Goal: Task Accomplishment & Management: Manage account settings

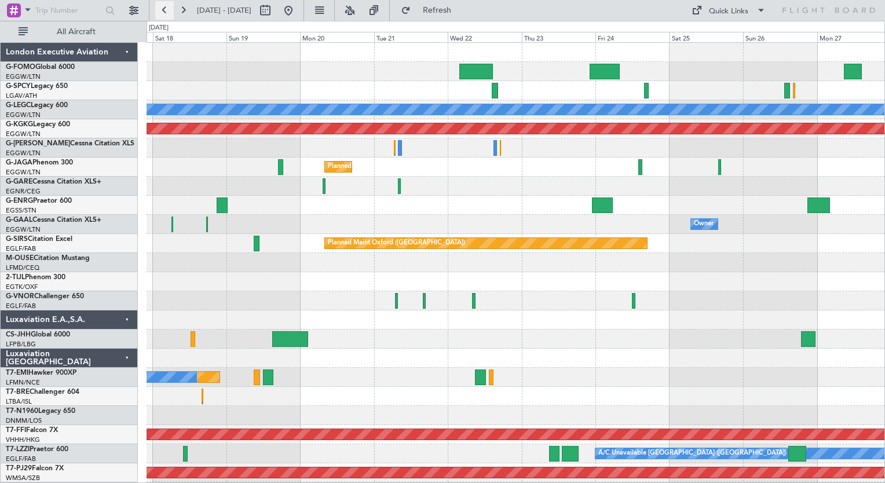
click at [160, 9] on button at bounding box center [164, 10] width 19 height 19
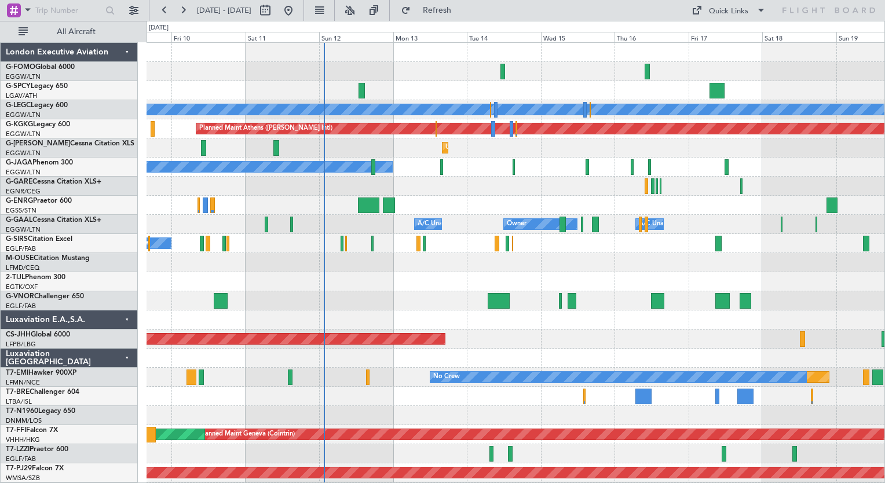
click at [434, 392] on div "Planned Maint [GEOGRAPHIC_DATA] ([GEOGRAPHIC_DATA]) A/C Unavailable [GEOGRAPHIC…" at bounding box center [516, 301] width 738 height 516
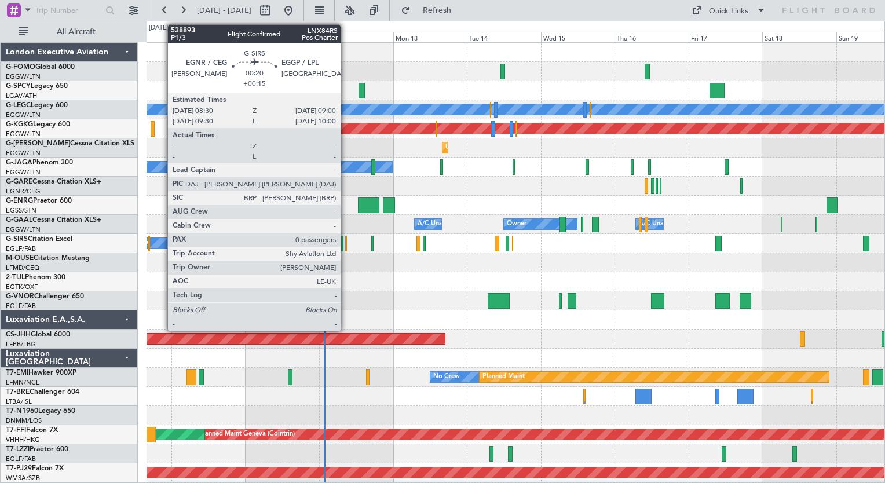
click at [346, 247] on div at bounding box center [346, 244] width 2 height 16
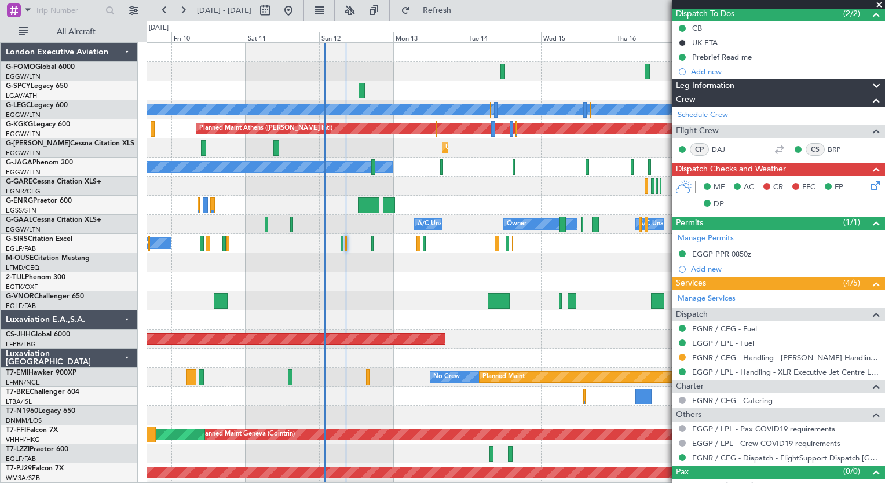
scroll to position [118, 0]
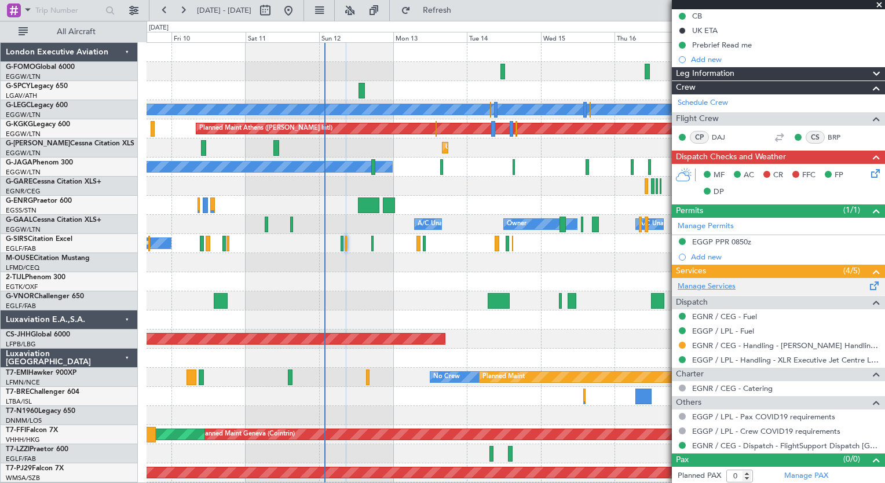
click at [713, 286] on link "Manage Services" at bounding box center [707, 287] width 58 height 12
click at [465, 17] on button "Refresh" at bounding box center [431, 10] width 70 height 19
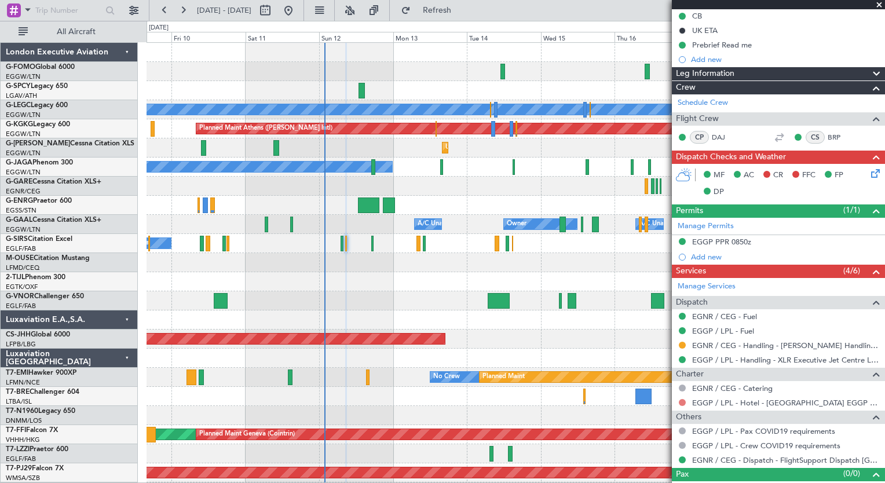
click at [683, 401] on button at bounding box center [682, 402] width 7 height 7
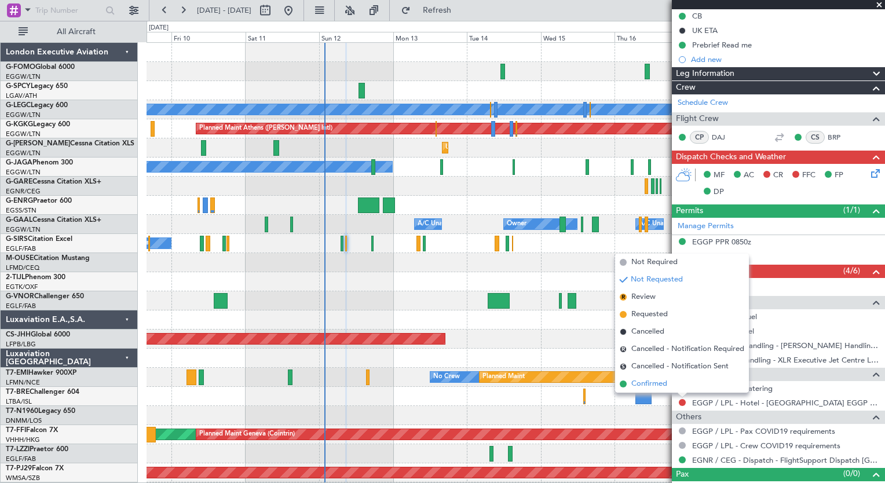
click at [682, 386] on li "Confirmed" at bounding box center [682, 383] width 134 height 17
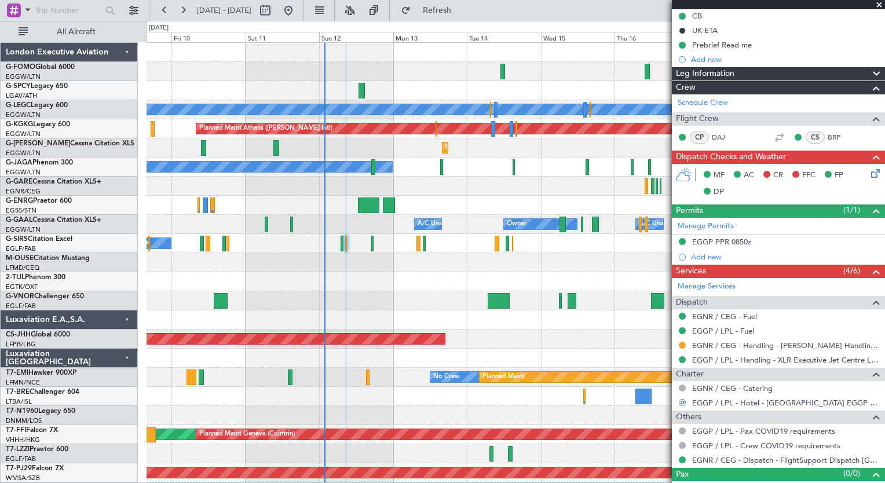
click at [869, 171] on icon at bounding box center [873, 171] width 9 height 9
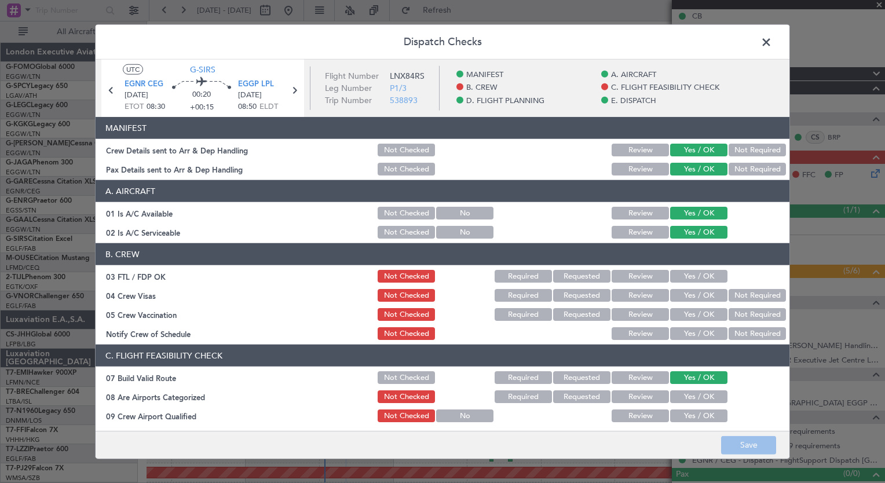
click at [702, 272] on button "Yes / OK" at bounding box center [698, 276] width 57 height 13
click at [756, 291] on button "Not Required" at bounding box center [757, 295] width 57 height 13
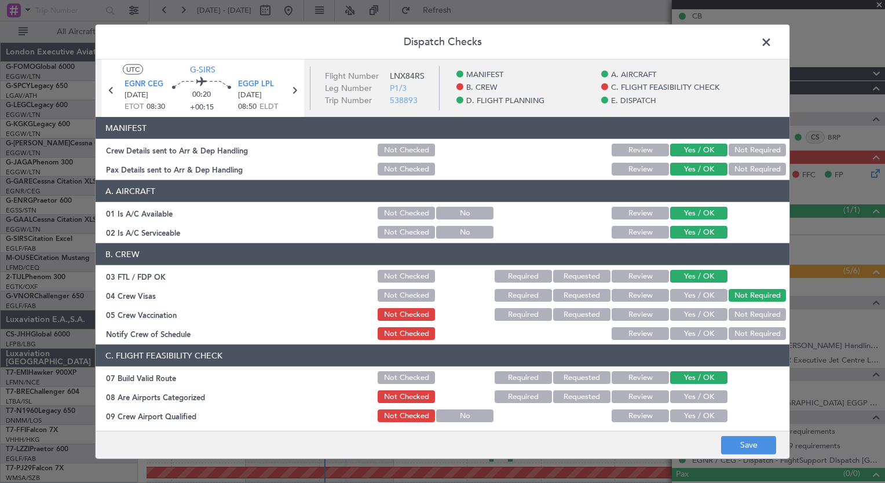
click at [751, 319] on button "Not Required" at bounding box center [757, 314] width 57 height 13
click at [694, 337] on button "Yes / OK" at bounding box center [698, 333] width 57 height 13
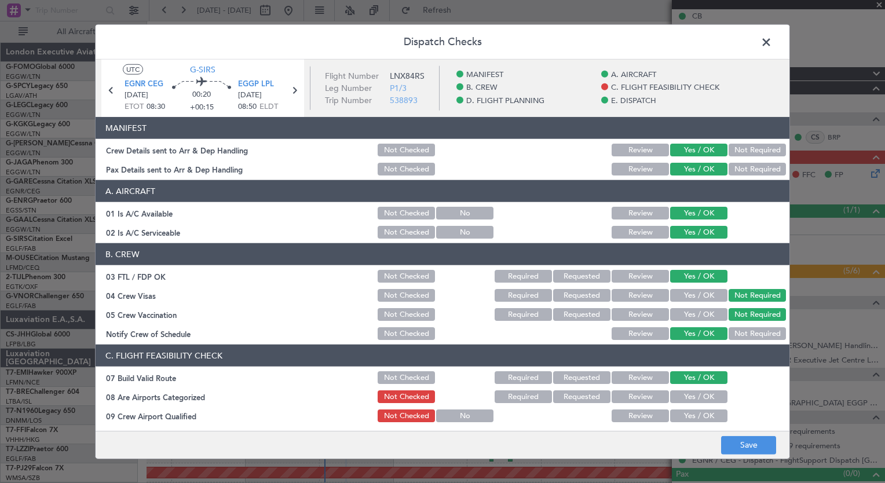
click at [694, 396] on button "Yes / OK" at bounding box center [698, 396] width 57 height 13
click at [694, 417] on button "Yes / OK" at bounding box center [698, 415] width 57 height 13
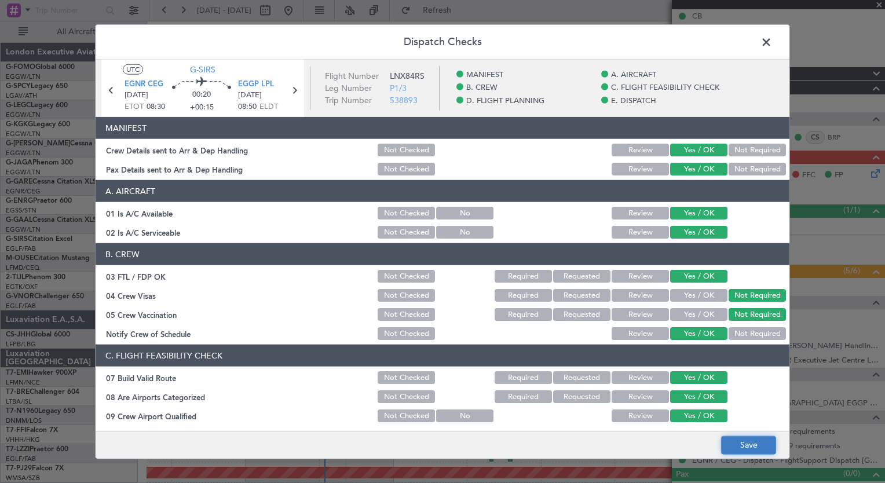
click at [751, 451] on button "Save" at bounding box center [748, 445] width 55 height 19
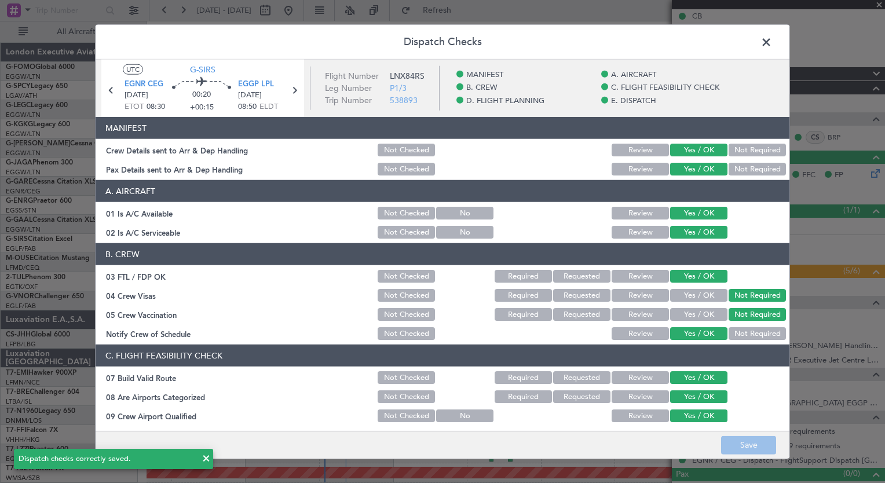
click at [772, 44] on span at bounding box center [772, 45] width 0 height 23
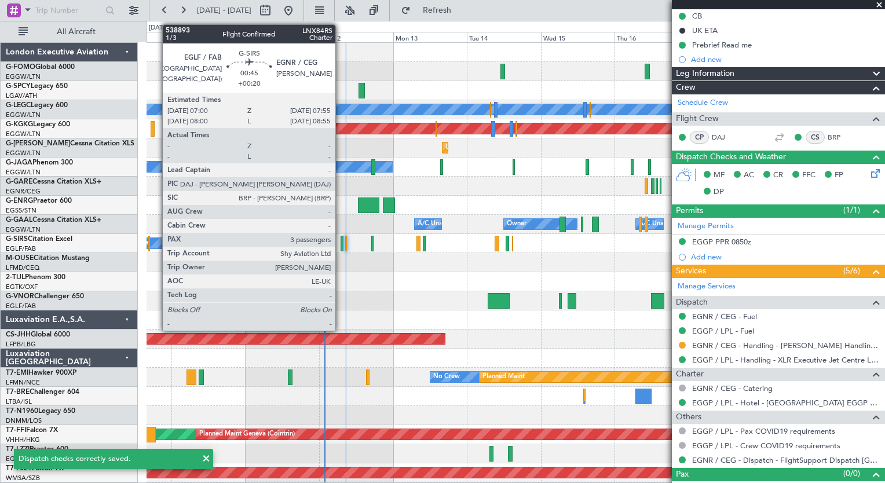
click at [341, 247] on div at bounding box center [342, 244] width 3 height 16
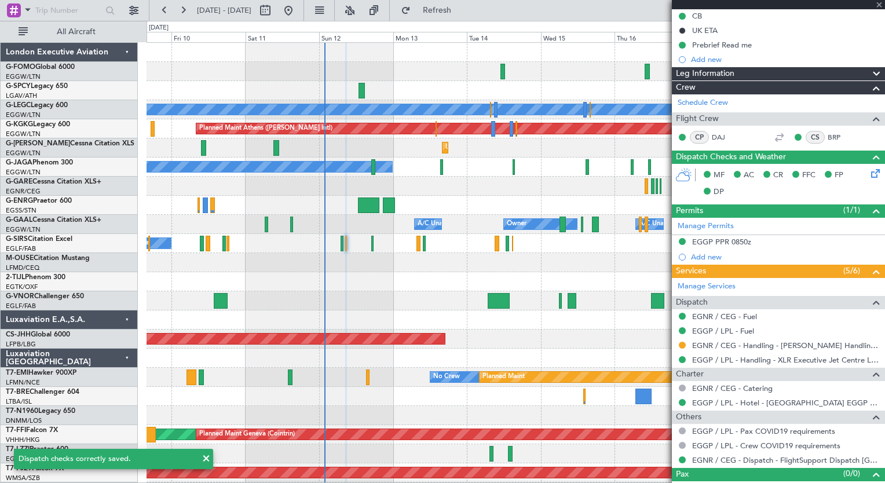
type input "+00:20"
type input "3"
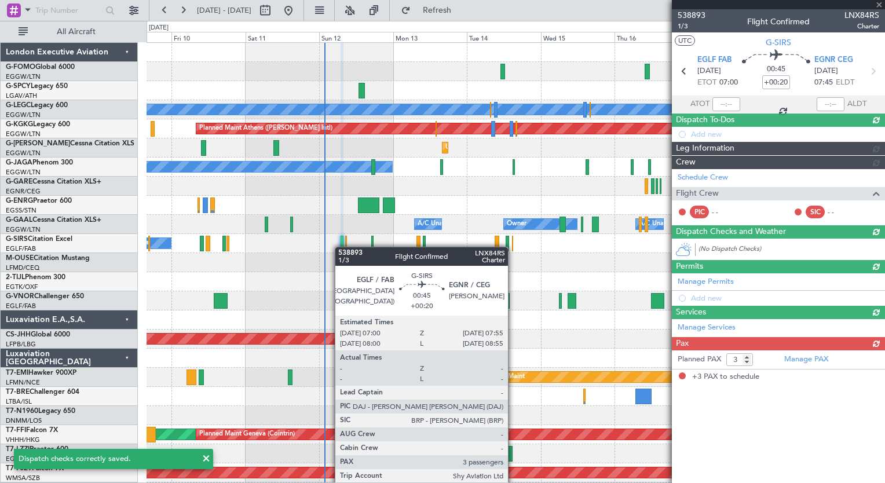
scroll to position [0, 0]
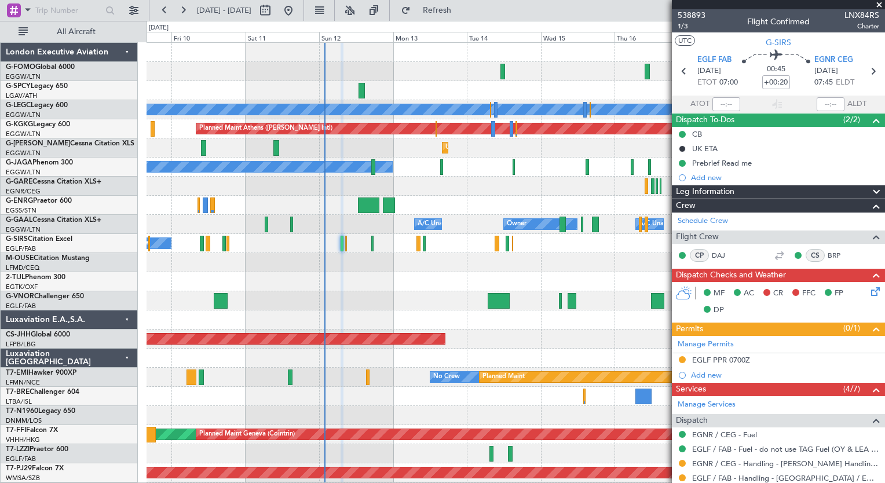
click at [869, 291] on icon at bounding box center [873, 289] width 9 height 9
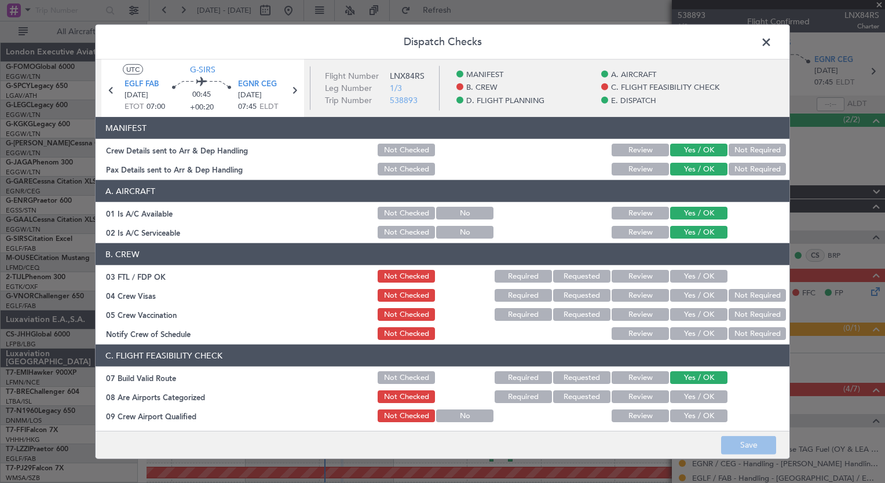
click at [701, 276] on button "Yes / OK" at bounding box center [698, 276] width 57 height 13
click at [744, 293] on button "Not Required" at bounding box center [757, 295] width 57 height 13
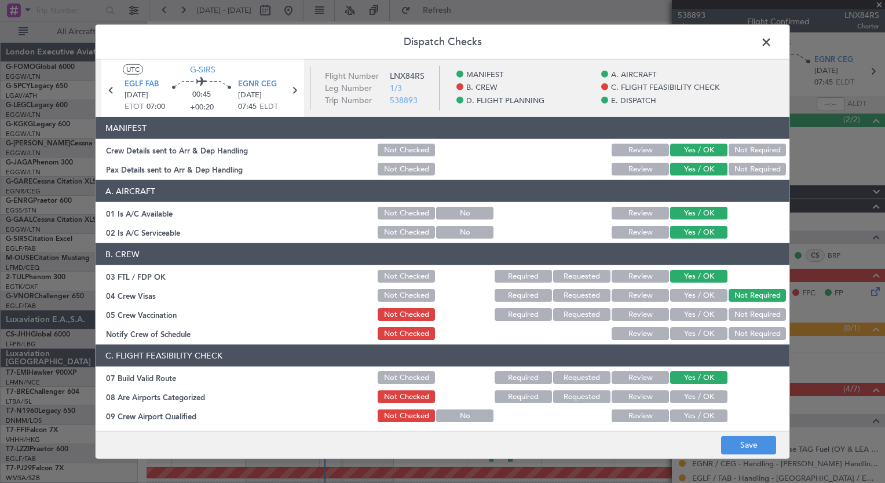
click at [751, 313] on button "Not Required" at bounding box center [757, 314] width 57 height 13
click at [687, 332] on button "Yes / OK" at bounding box center [698, 333] width 57 height 13
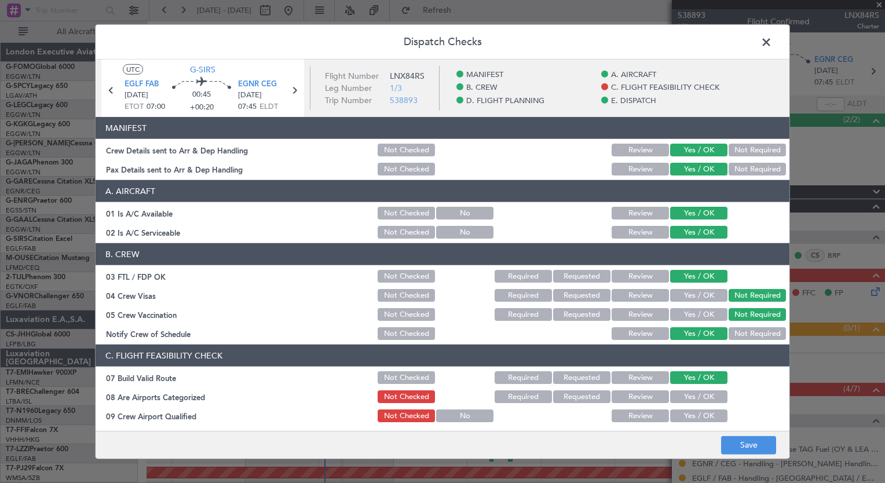
click at [697, 392] on button "Yes / OK" at bounding box center [698, 396] width 57 height 13
click at [698, 413] on button "Yes / OK" at bounding box center [698, 415] width 57 height 13
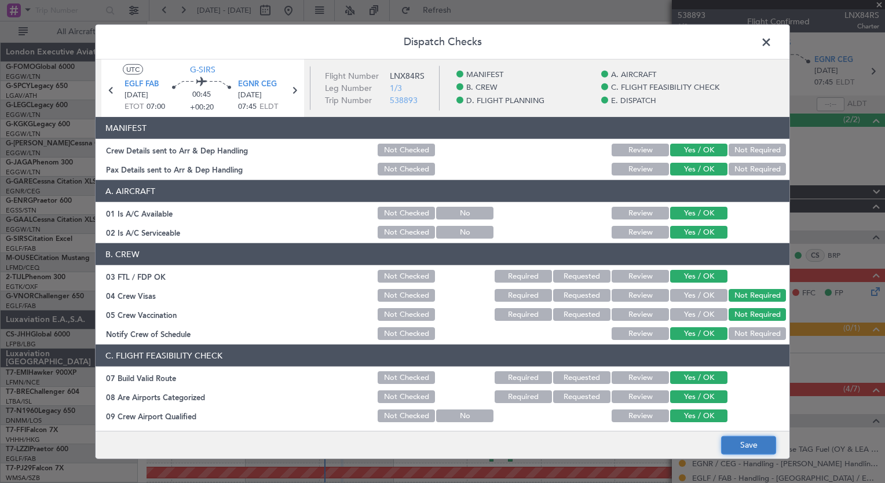
click at [743, 444] on button "Save" at bounding box center [748, 445] width 55 height 19
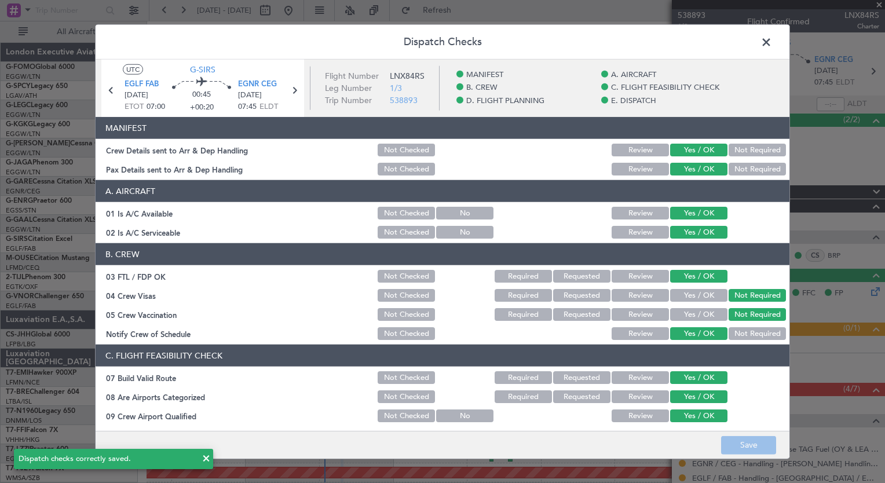
click at [772, 37] on span at bounding box center [772, 45] width 0 height 23
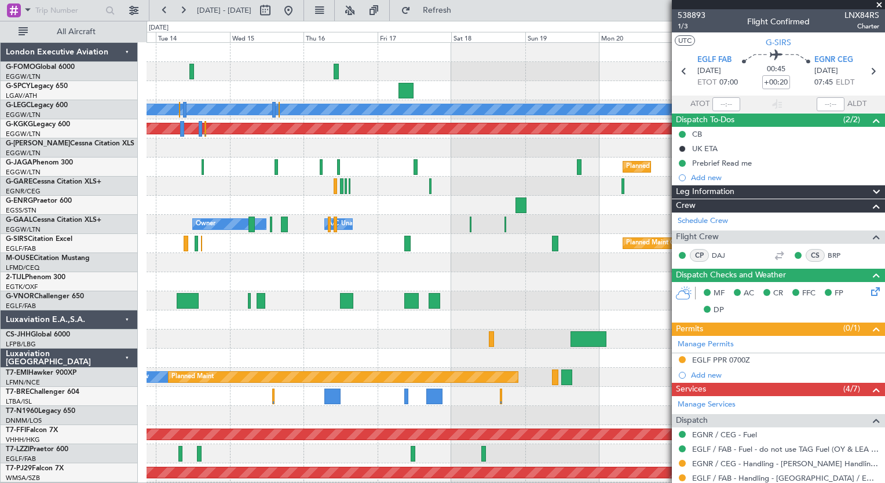
click at [294, 482] on html "[DATE] - [DATE] Refresh Quick Links All Aircraft Planned Maint [GEOGRAPHIC_DATA…" at bounding box center [442, 241] width 885 height 483
click at [462, 13] on span "Refresh" at bounding box center [437, 10] width 49 height 8
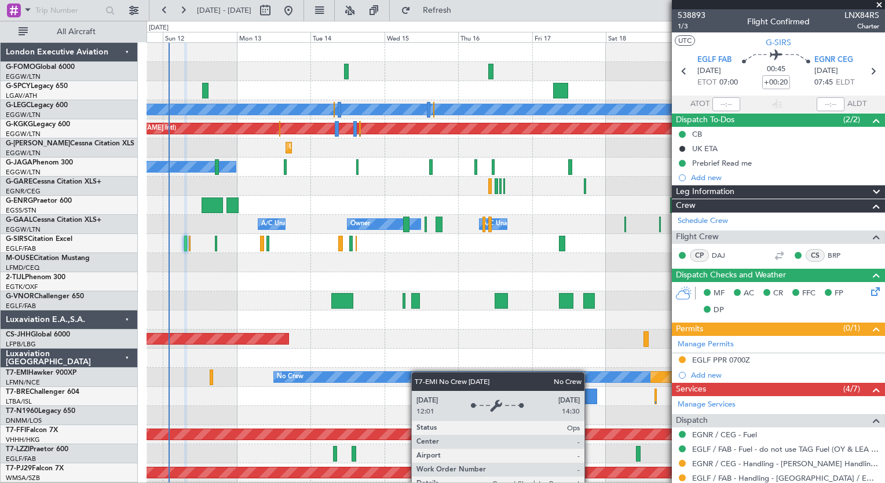
click at [429, 379] on div "Planned Maint [GEOGRAPHIC_DATA] ([GEOGRAPHIC_DATA]) A/C Unavailable [GEOGRAPHIC…" at bounding box center [516, 282] width 738 height 478
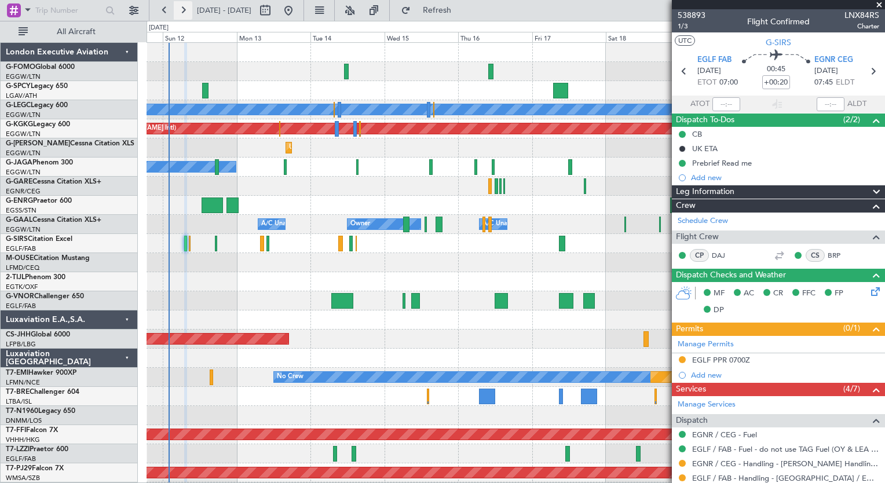
click at [187, 19] on button at bounding box center [183, 10] width 19 height 19
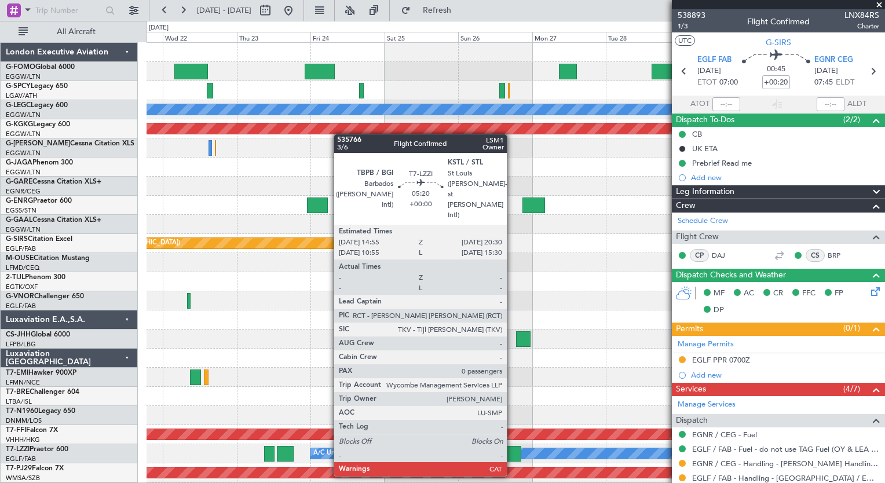
click at [512, 454] on div at bounding box center [511, 454] width 17 height 16
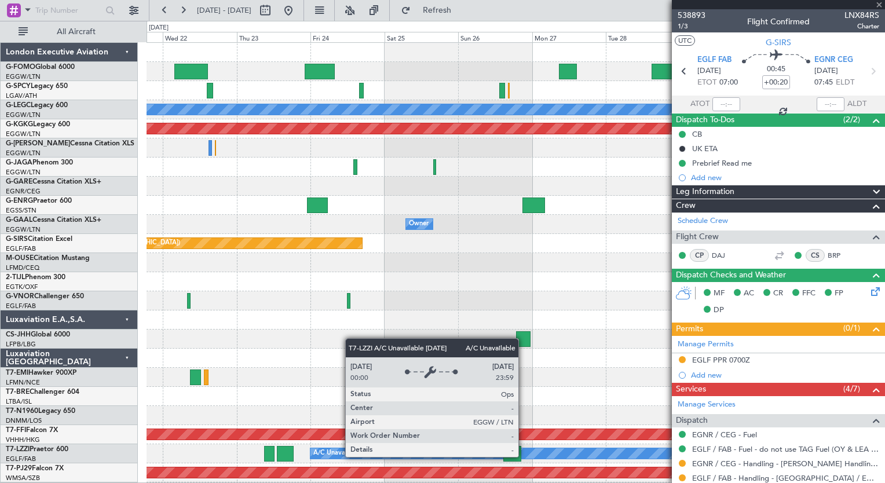
type input "0"
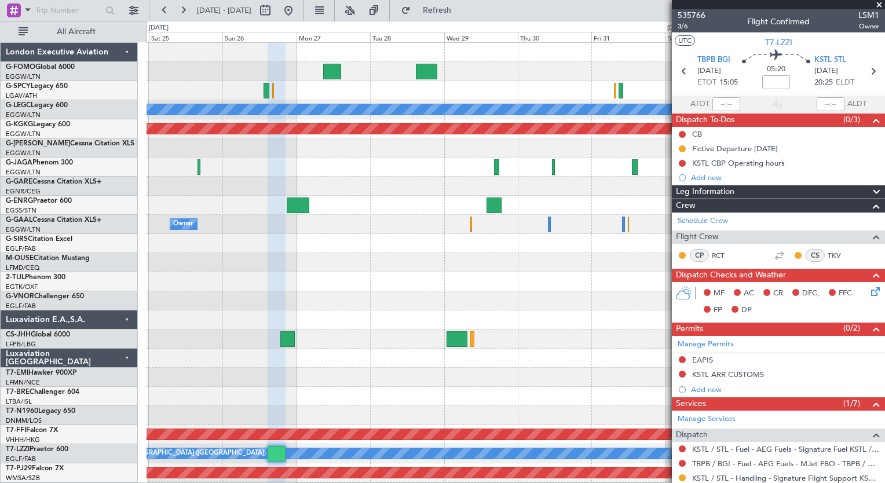
click at [320, 482] on html "[DATE] - [DATE] Refresh Quick Links All Aircraft Planned Maint [GEOGRAPHIC_DATA…" at bounding box center [442, 241] width 885 height 483
click at [691, 16] on span "535766" at bounding box center [692, 15] width 28 height 12
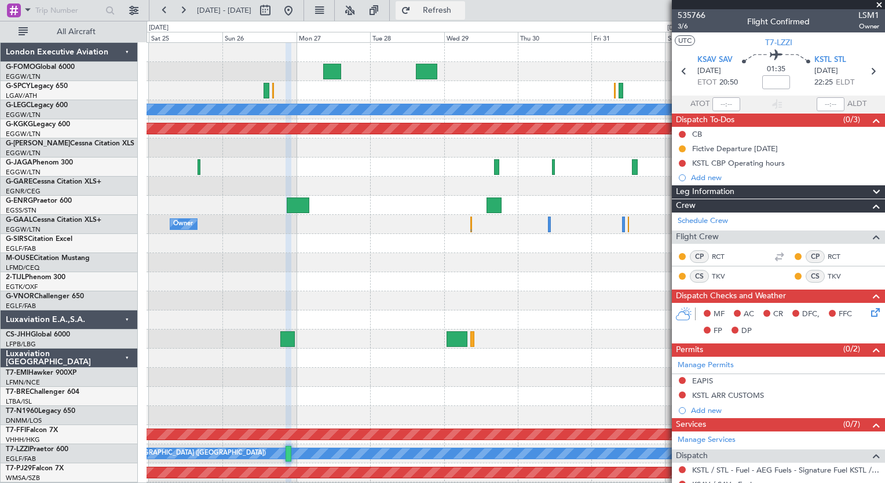
click at [462, 7] on span "Refresh" at bounding box center [437, 10] width 49 height 8
click at [701, 18] on span "535766" at bounding box center [692, 15] width 28 height 12
